Goal: Task Accomplishment & Management: Manage account settings

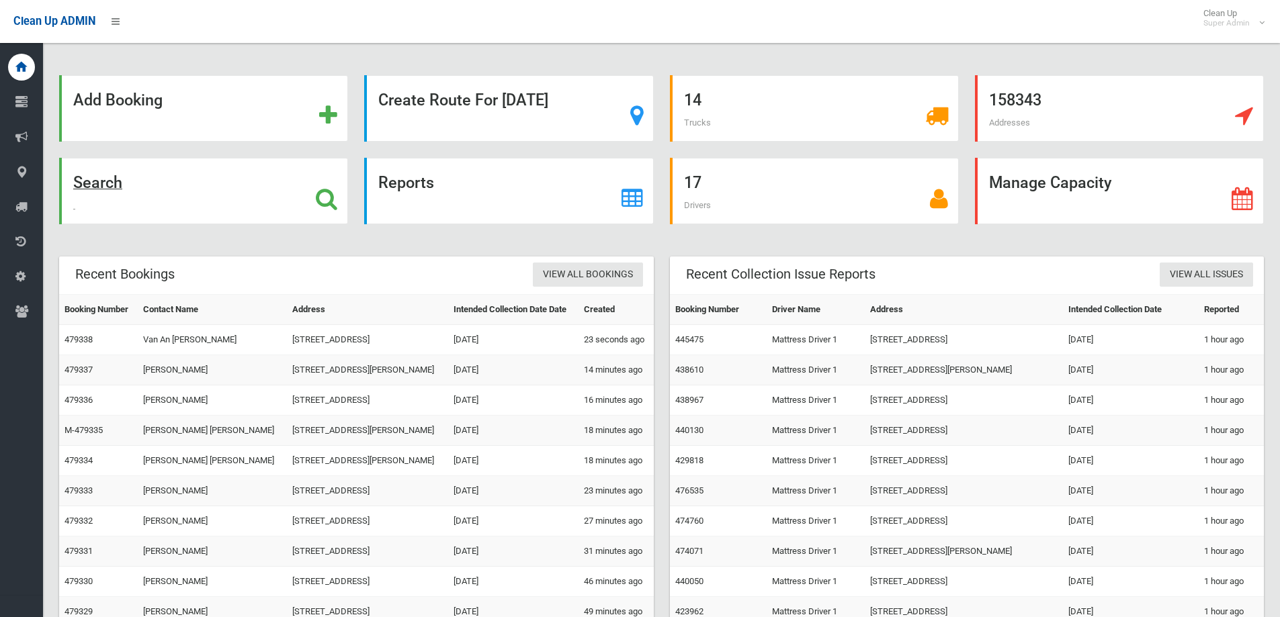
click at [322, 198] on icon at bounding box center [326, 198] width 21 height 23
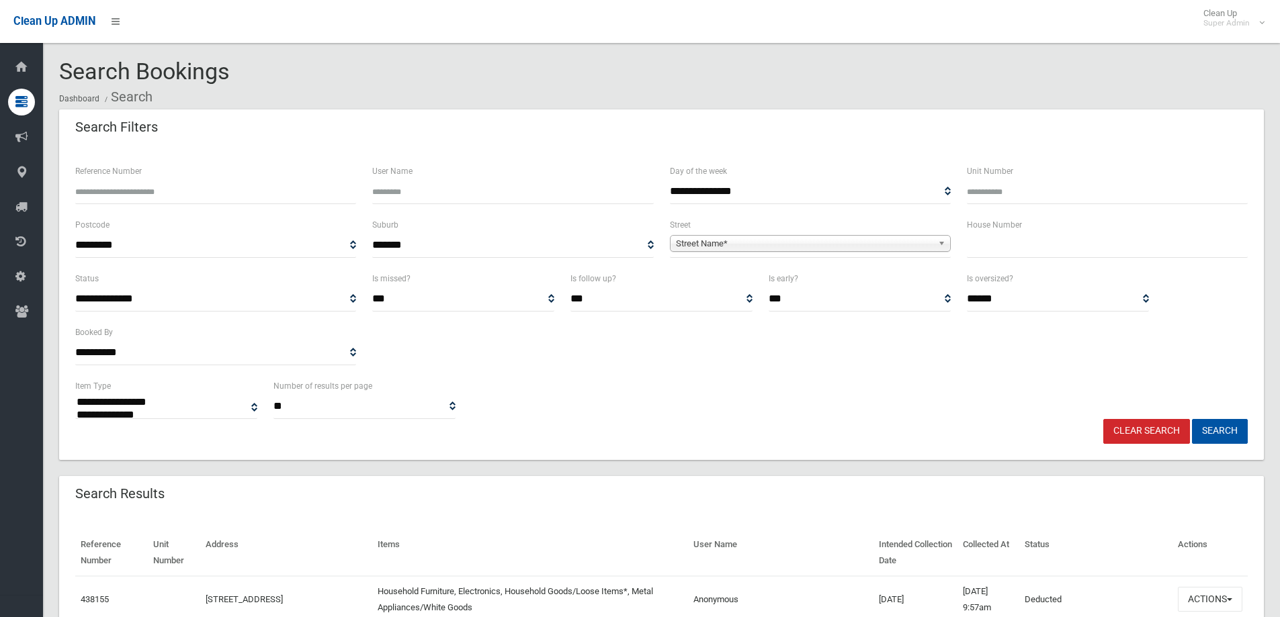
select select
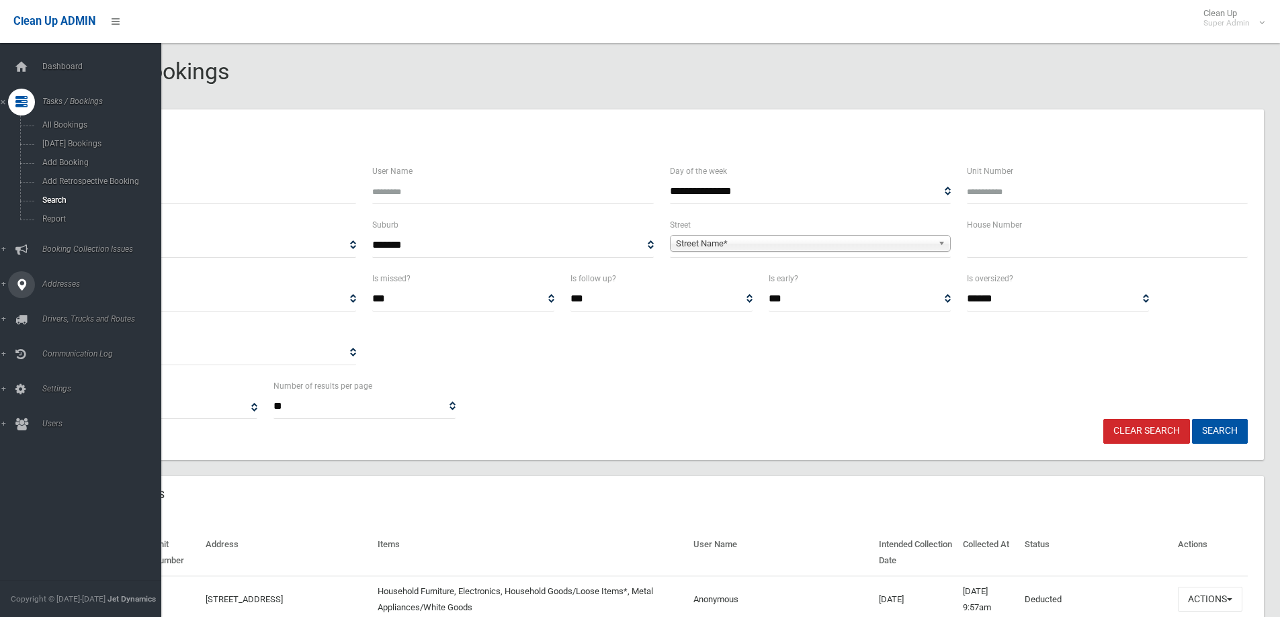
click at [10, 286] on div at bounding box center [21, 284] width 27 height 27
click at [68, 189] on link "All Addresses" at bounding box center [85, 194] width 171 height 19
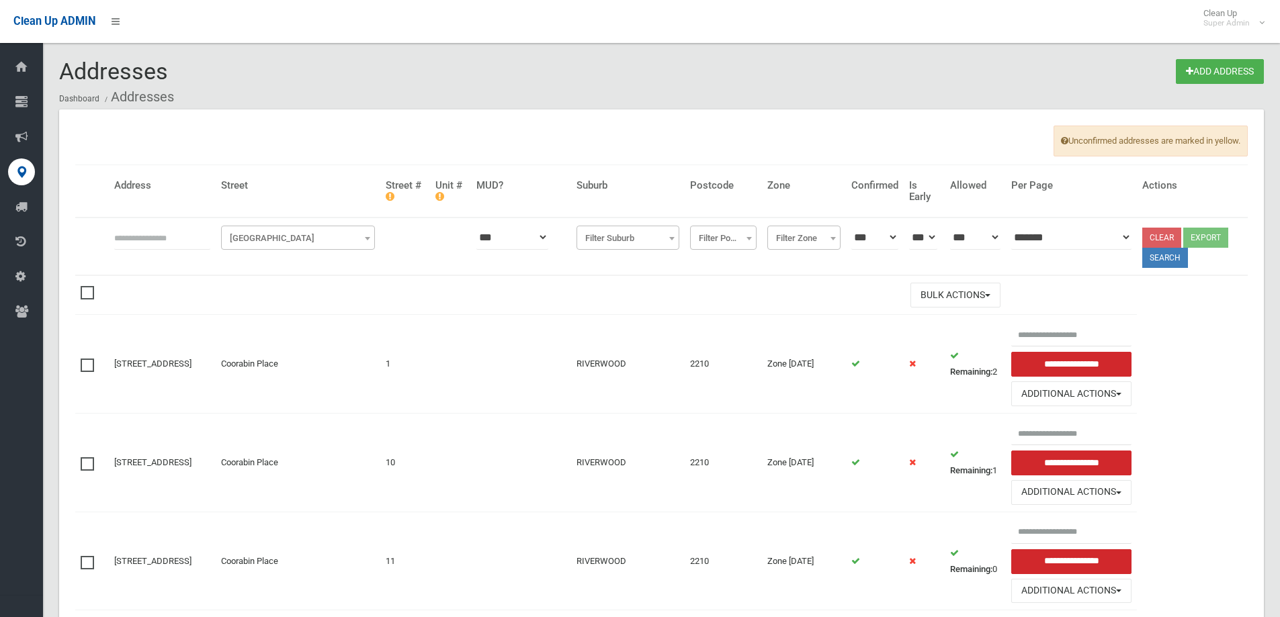
click at [158, 230] on input "text" at bounding box center [162, 237] width 96 height 25
type input "*********"
click button at bounding box center [0, 0] width 0 height 0
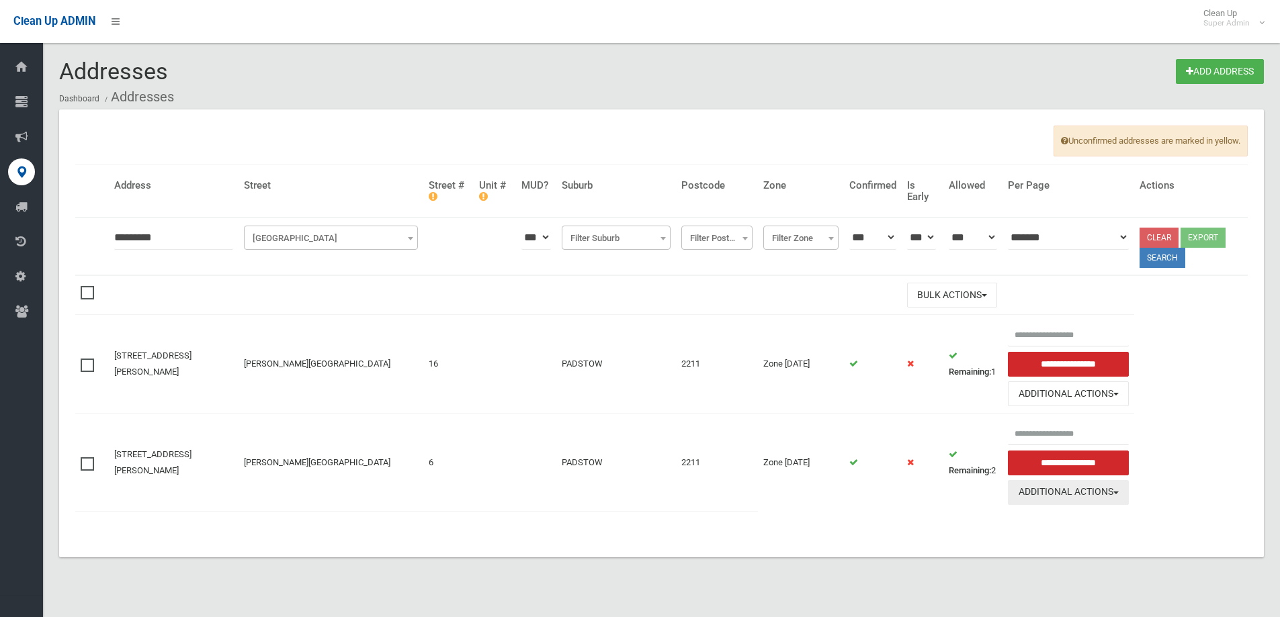
click at [1086, 492] on button "Additional Actions" at bounding box center [1068, 492] width 121 height 25
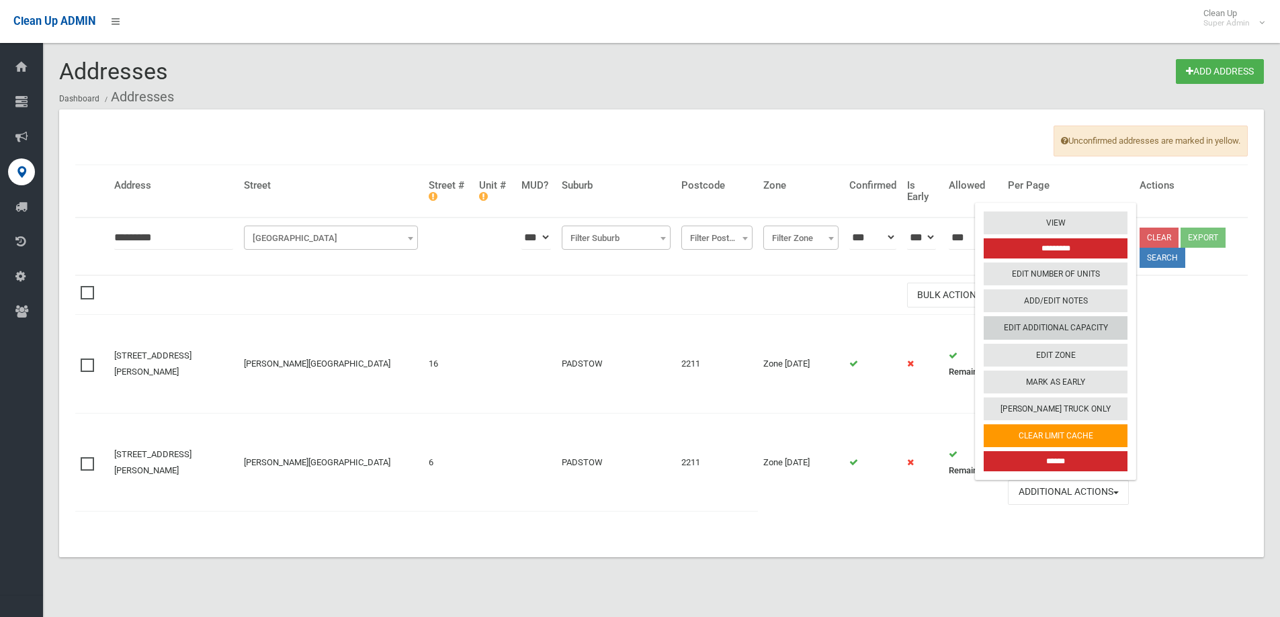
click at [1054, 326] on link "Edit Additional Capacity" at bounding box center [1056, 327] width 144 height 23
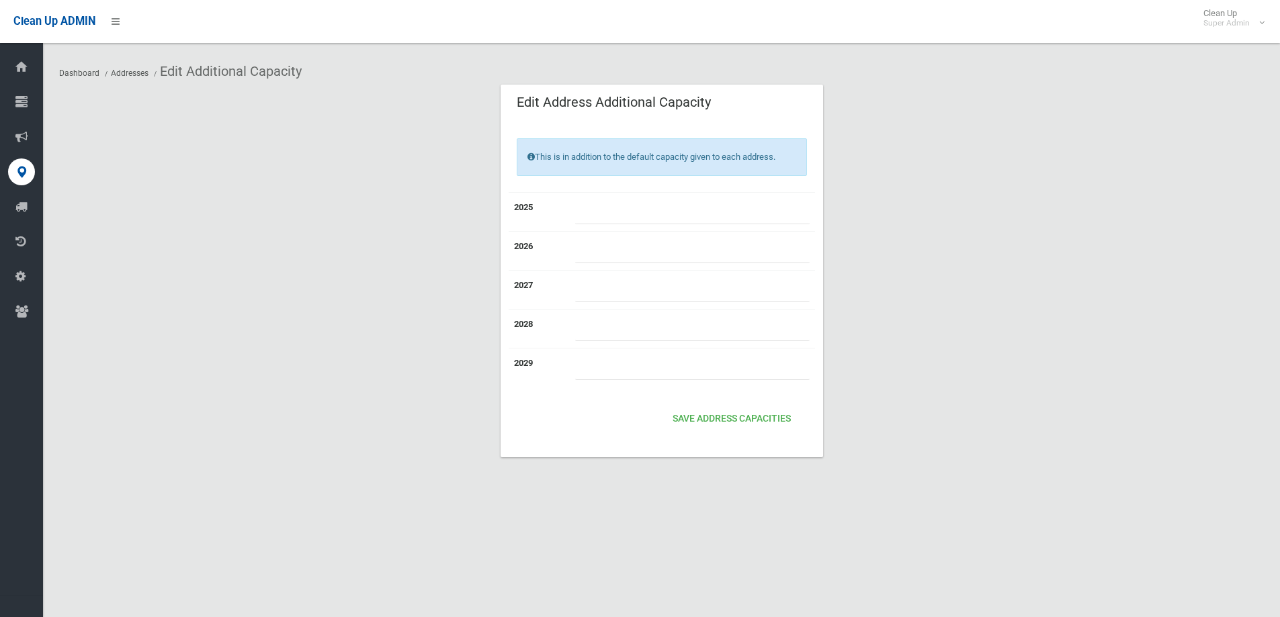
type input "*"
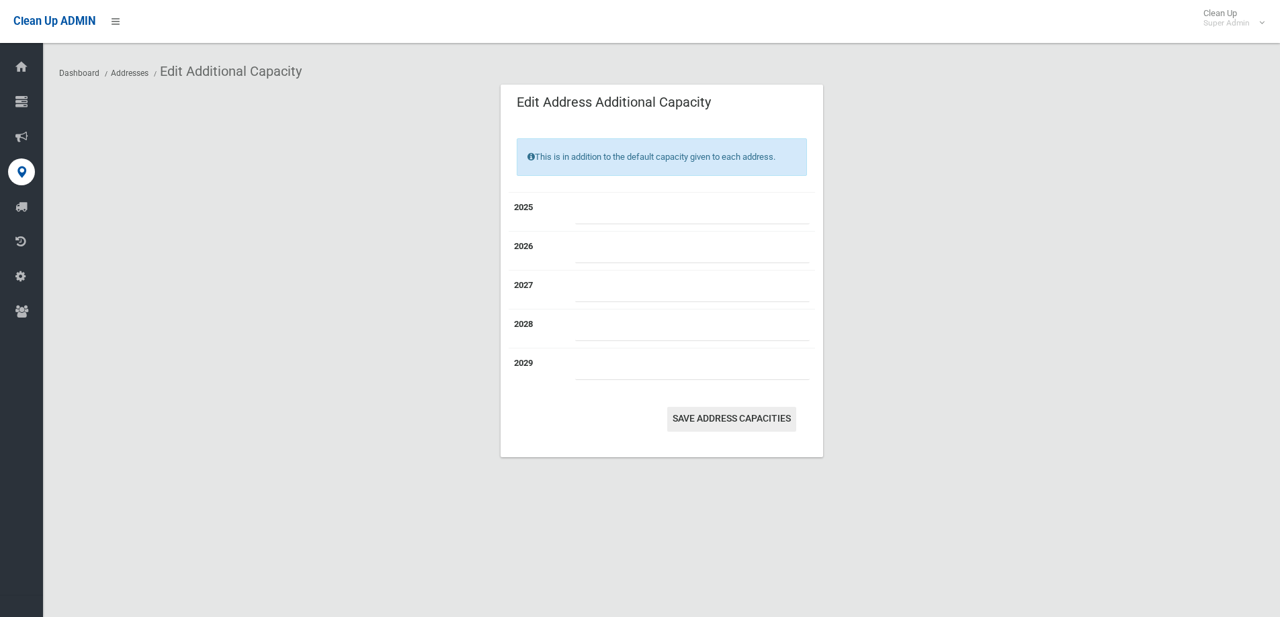
click at [732, 419] on button "Save Address capacities" at bounding box center [731, 419] width 129 height 25
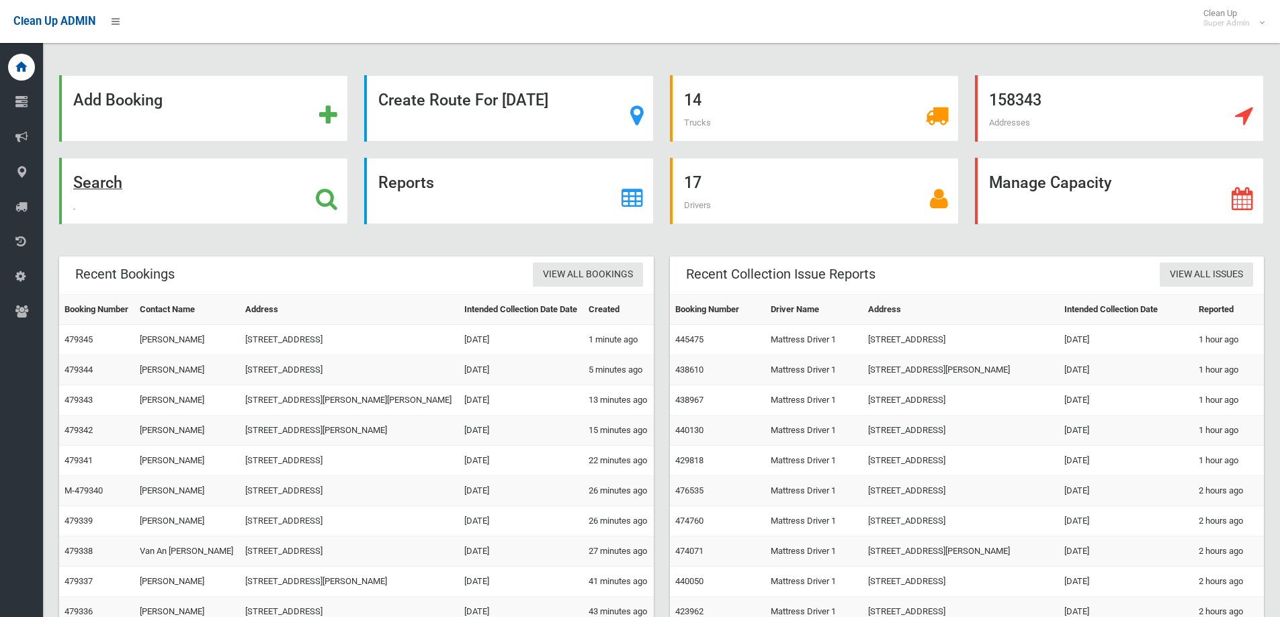
click at [333, 199] on icon at bounding box center [326, 198] width 21 height 23
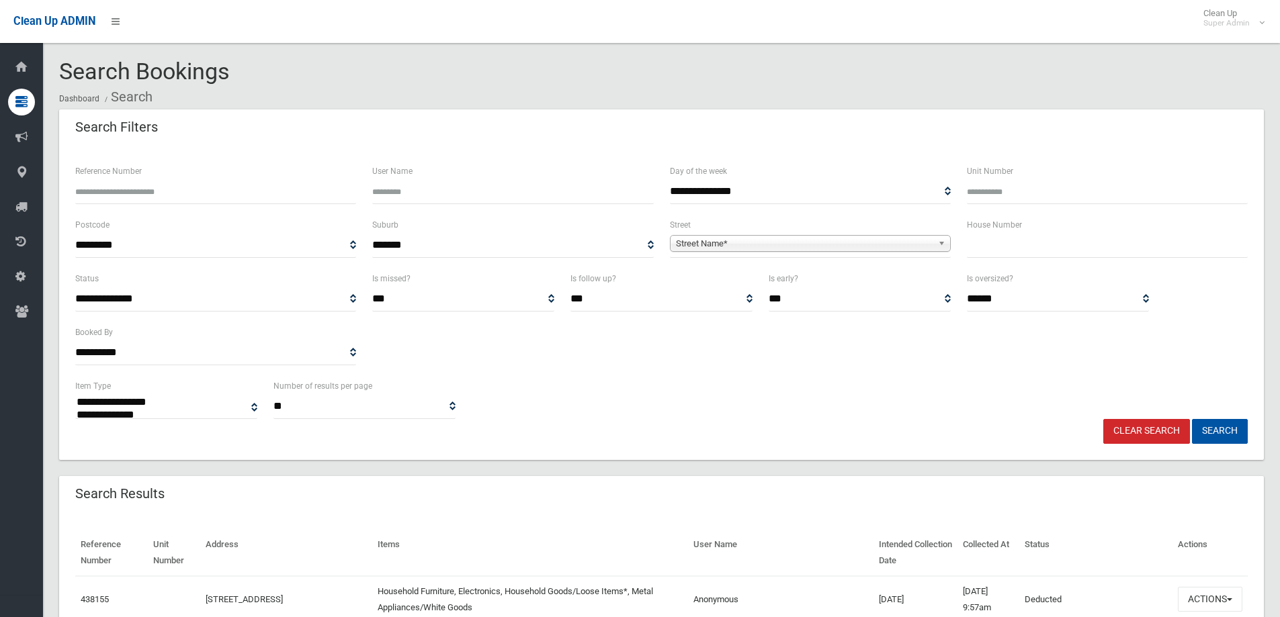
select select
click at [17, 173] on icon at bounding box center [21, 172] width 12 height 27
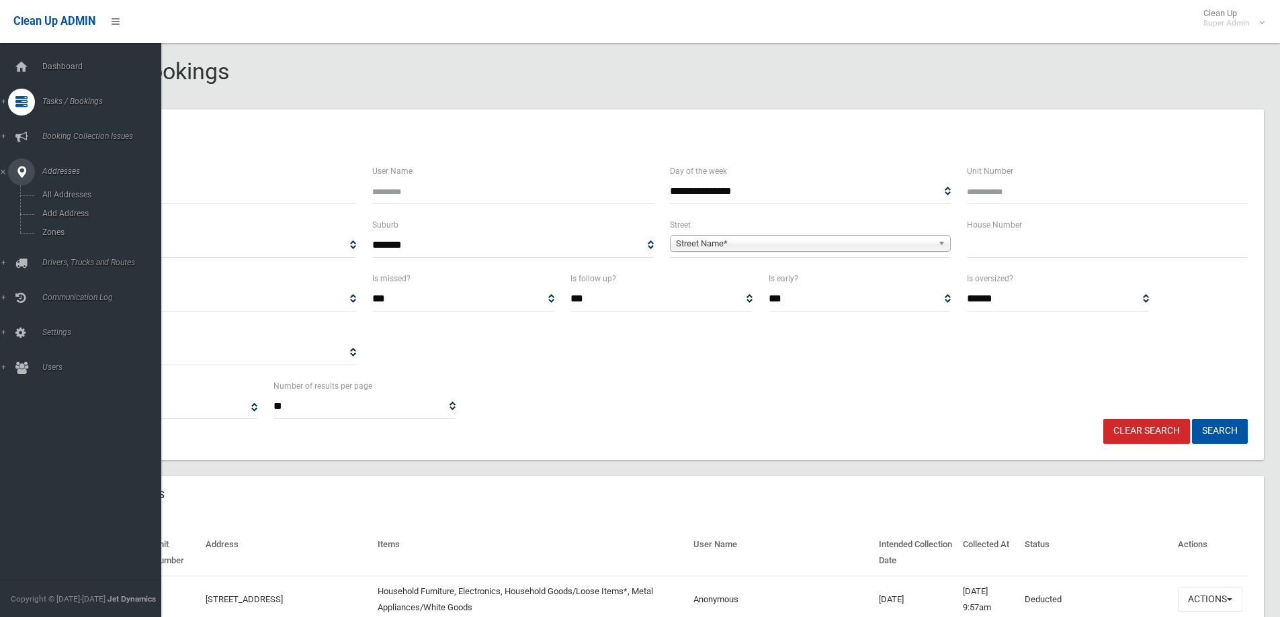
click at [59, 169] on span "Addresses" at bounding box center [104, 171] width 133 height 9
click at [49, 171] on span "Addresses" at bounding box center [104, 171] width 133 height 9
click at [80, 189] on link "All Addresses" at bounding box center [85, 194] width 171 height 19
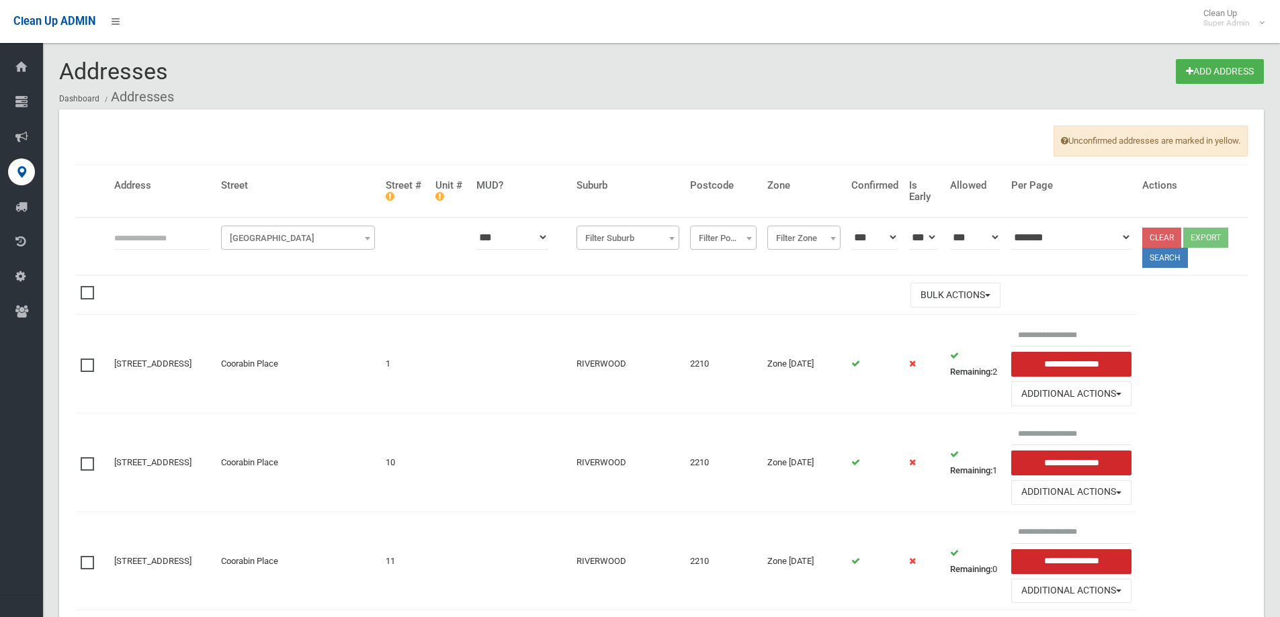
click at [154, 236] on input "text" at bounding box center [162, 237] width 96 height 25
type input "**********"
click button at bounding box center [0, 0] width 0 height 0
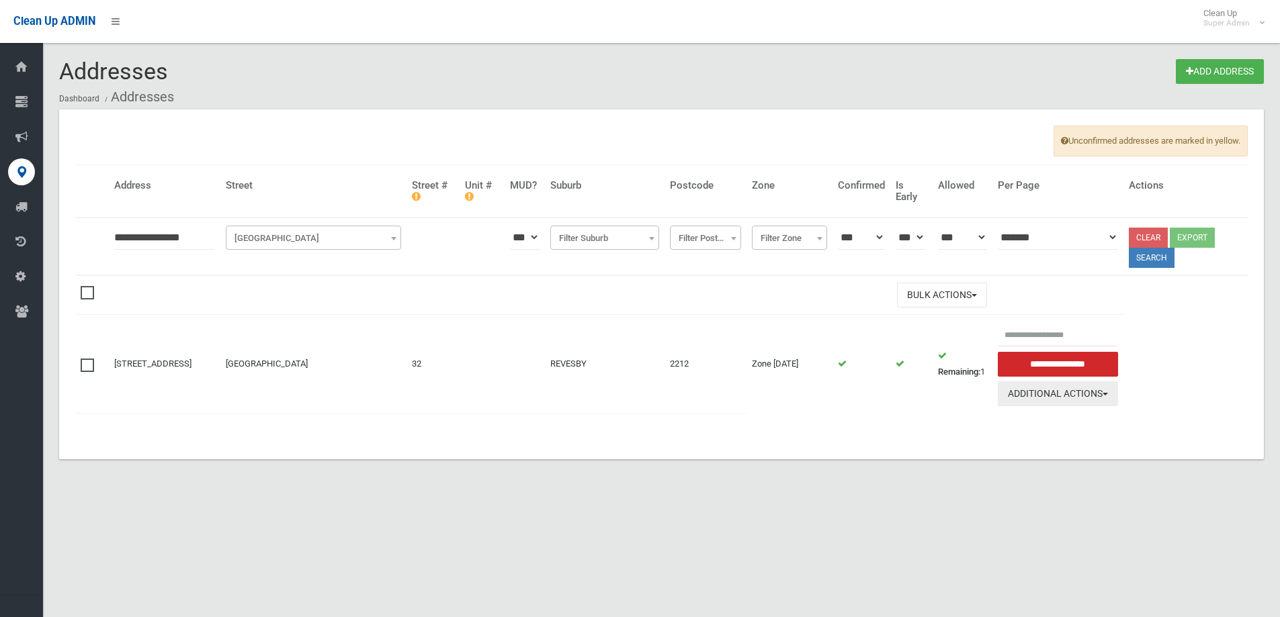
click at [1068, 396] on button "Additional Actions" at bounding box center [1058, 394] width 121 height 25
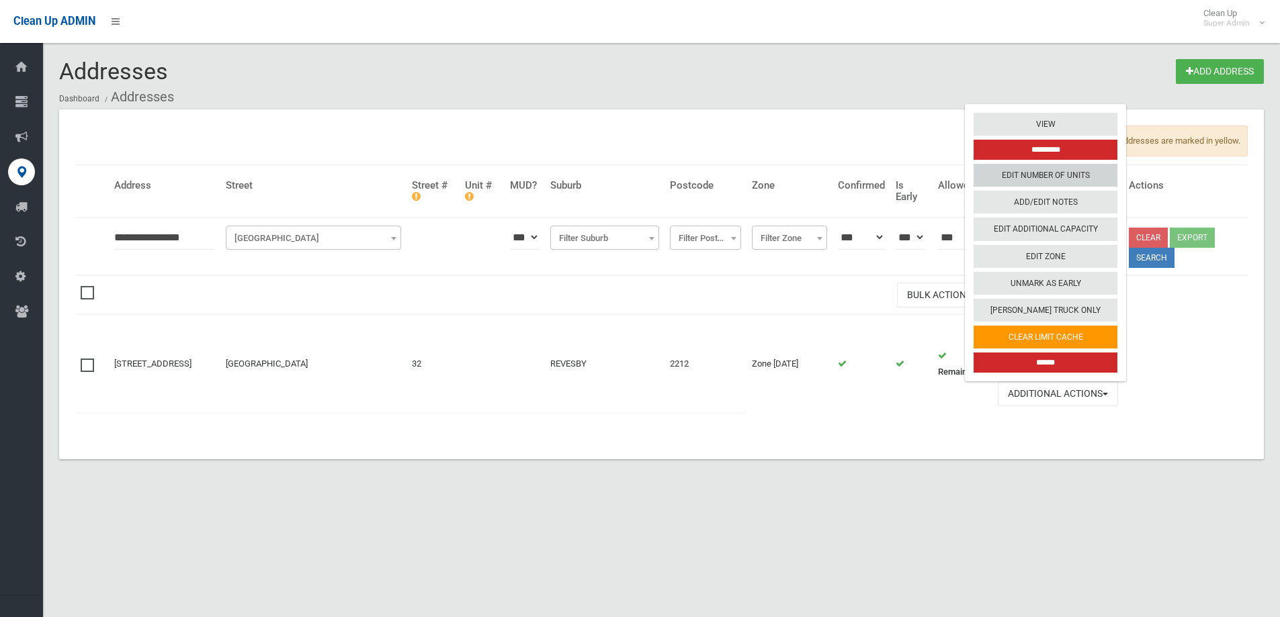
click at [1055, 173] on link "Edit Number of Units" at bounding box center [1046, 175] width 144 height 23
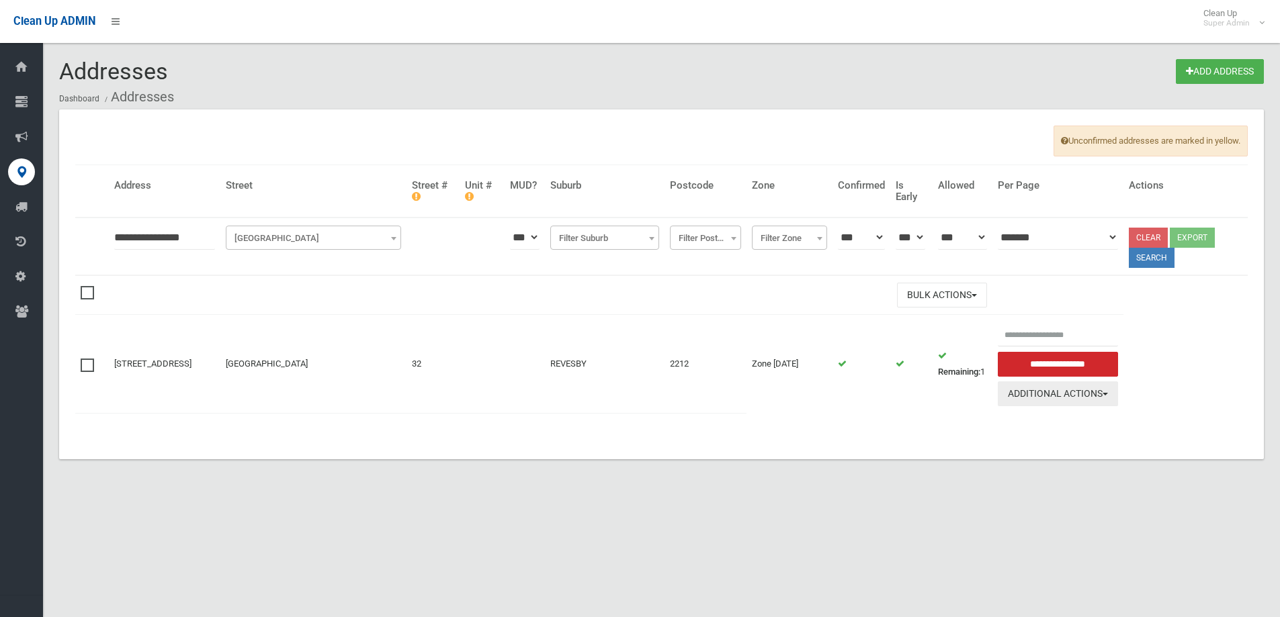
click at [1074, 393] on button "Additional Actions" at bounding box center [1058, 394] width 121 height 25
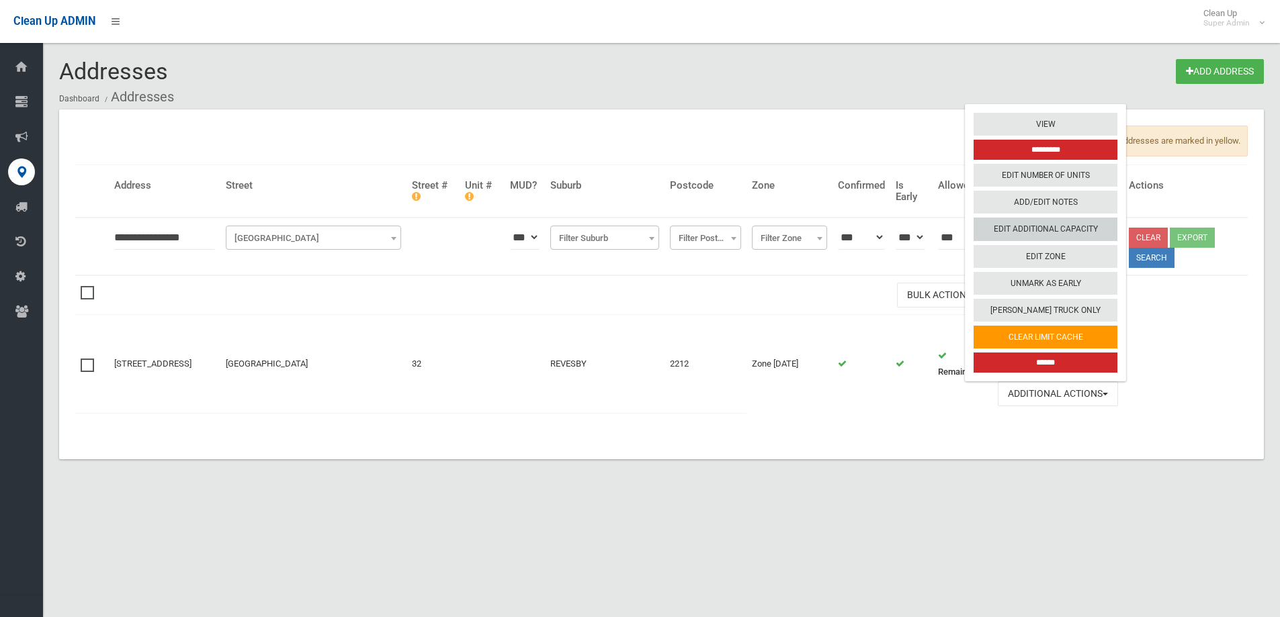
click at [1054, 232] on link "Edit Additional Capacity" at bounding box center [1046, 229] width 144 height 23
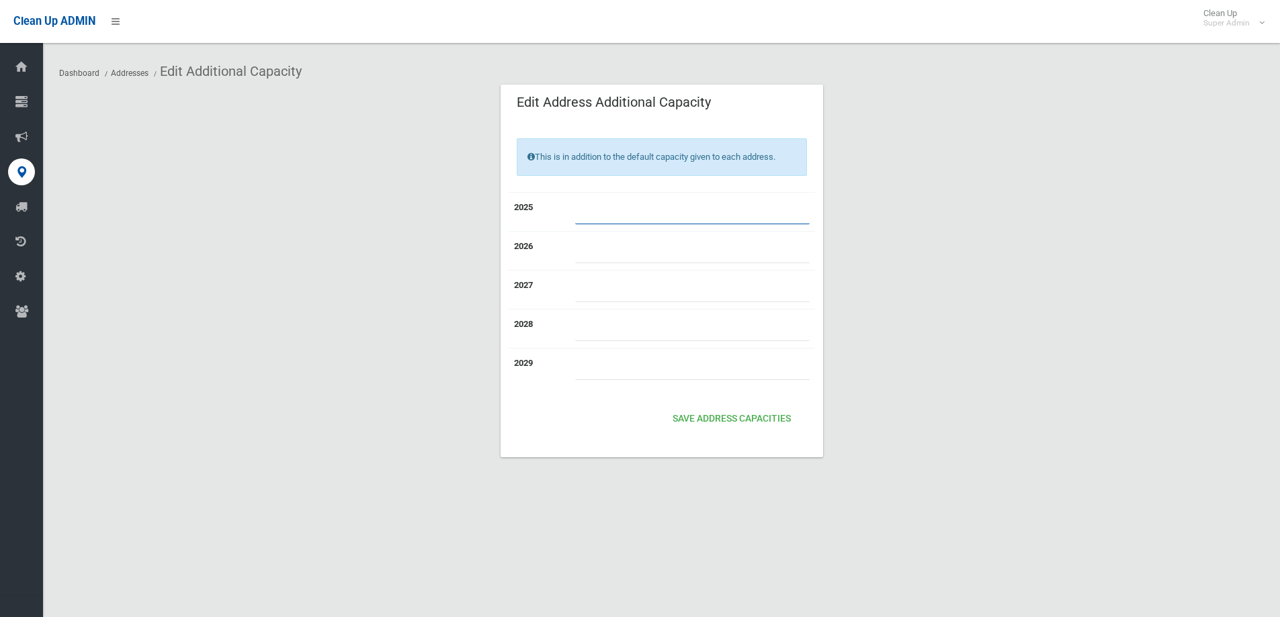
click at [616, 212] on input "number" at bounding box center [692, 212] width 234 height 25
type input "*"
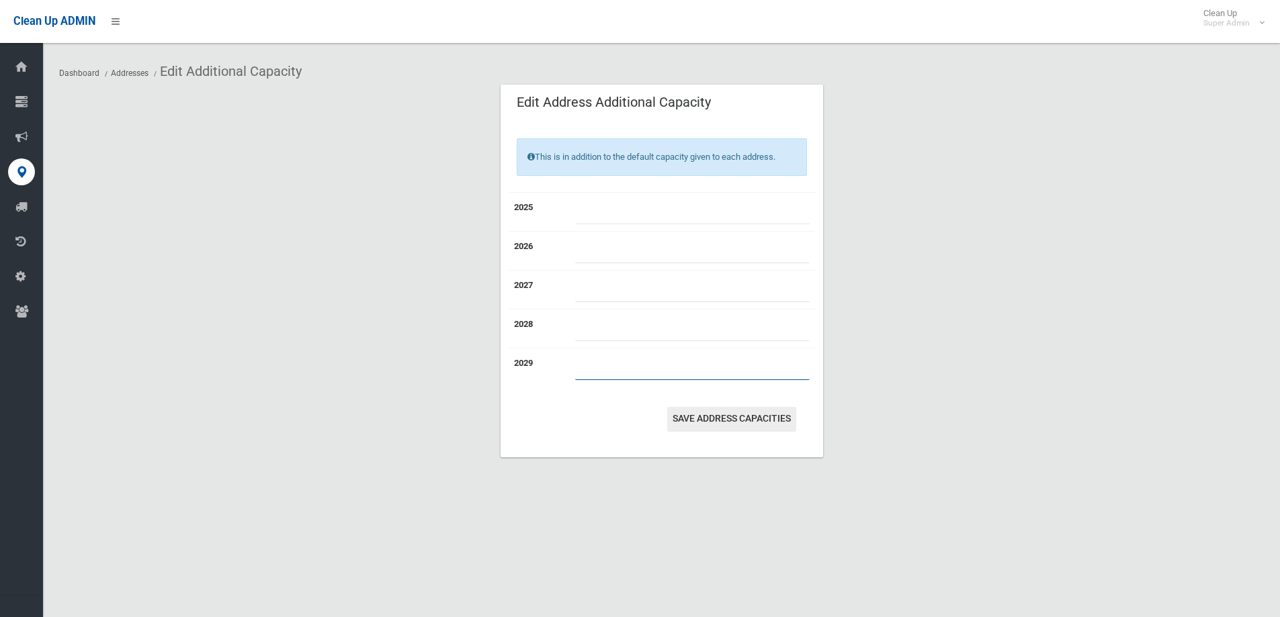
type input "*"
click at [711, 425] on button "Save Address capacities" at bounding box center [731, 419] width 129 height 25
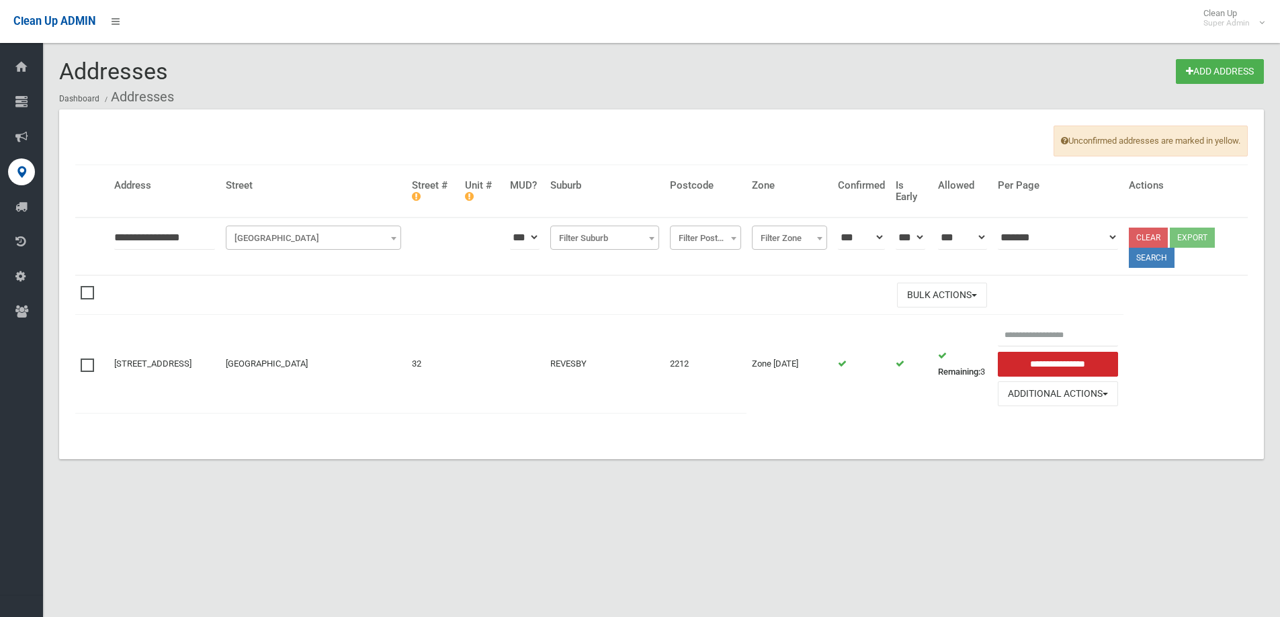
click at [374, 425] on td at bounding box center [410, 420] width 671 height 14
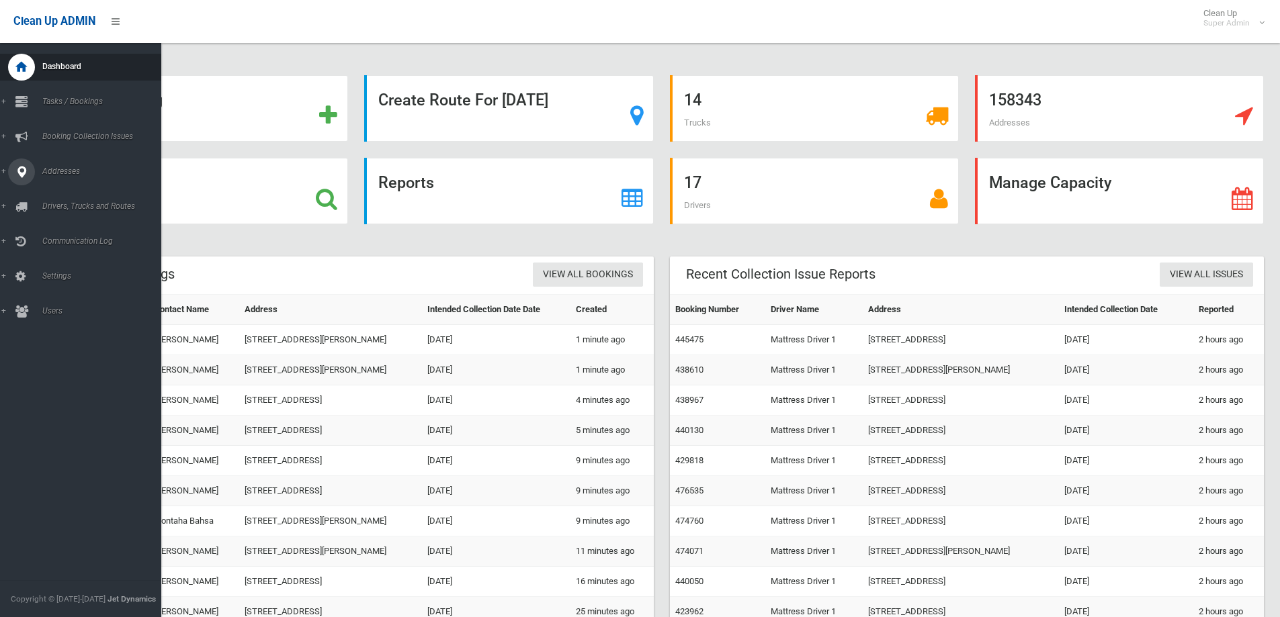
click at [21, 177] on icon at bounding box center [21, 172] width 12 height 27
click at [84, 191] on span "All Addresses" at bounding box center [99, 194] width 122 height 9
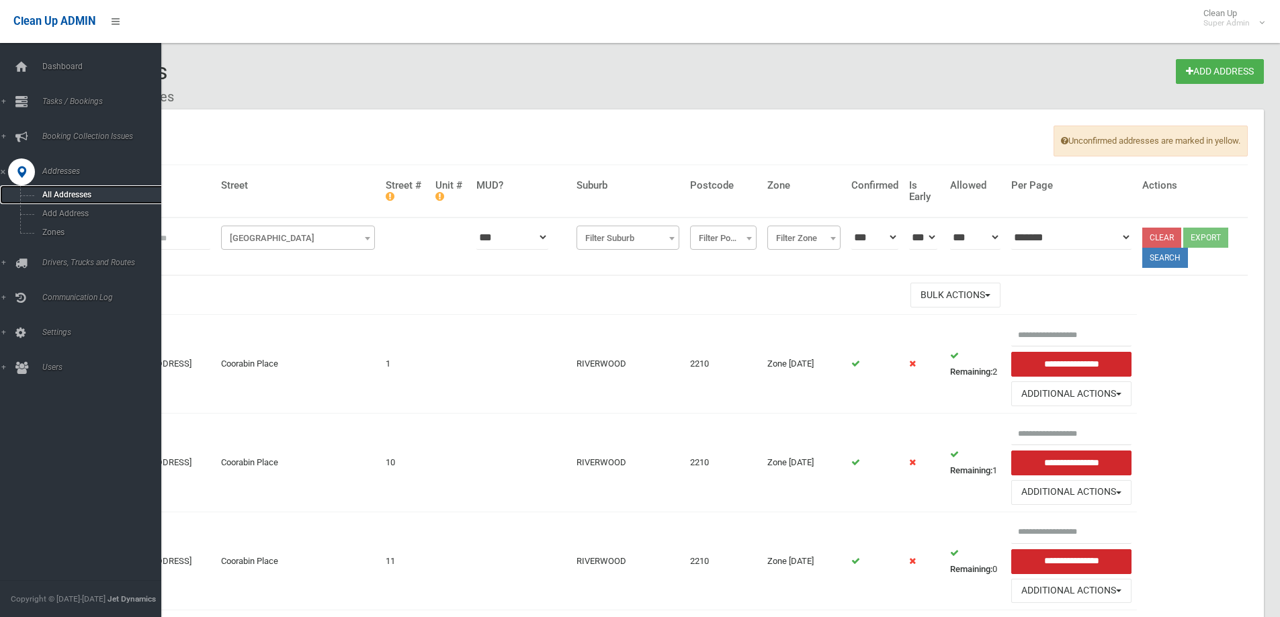
click at [56, 193] on span "All Addresses" at bounding box center [99, 194] width 122 height 9
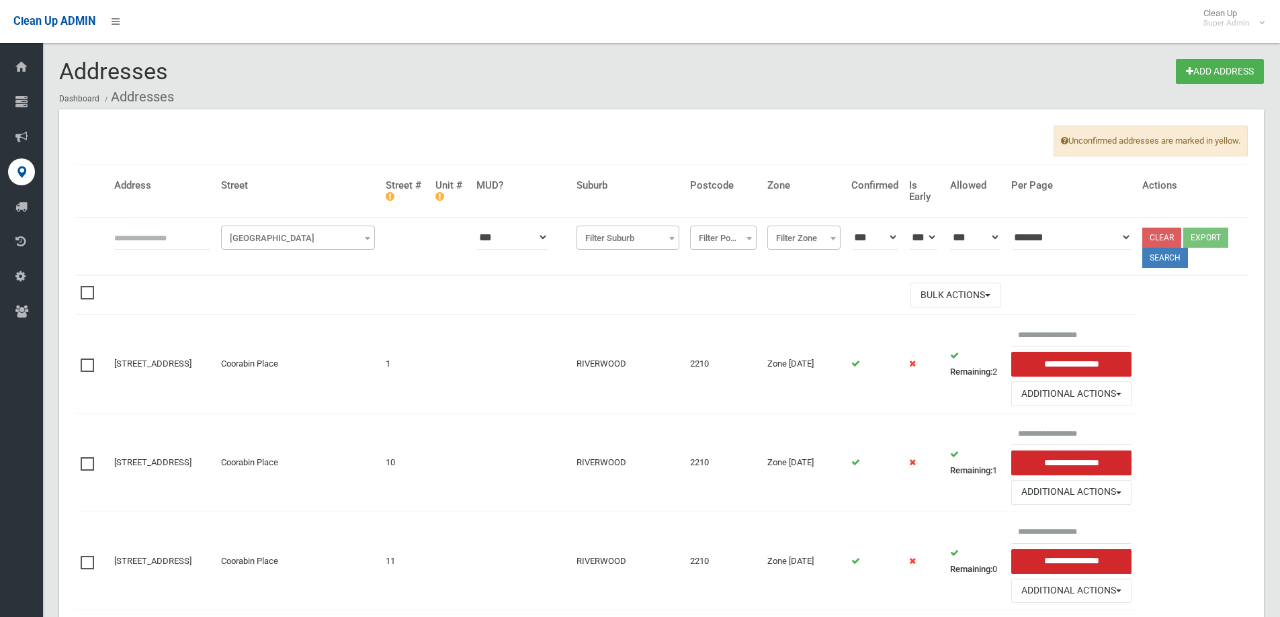
click at [165, 240] on input "text" at bounding box center [162, 237] width 96 height 25
type input "*********"
click button at bounding box center [0, 0] width 0 height 0
